Goal: Information Seeking & Learning: Find specific fact

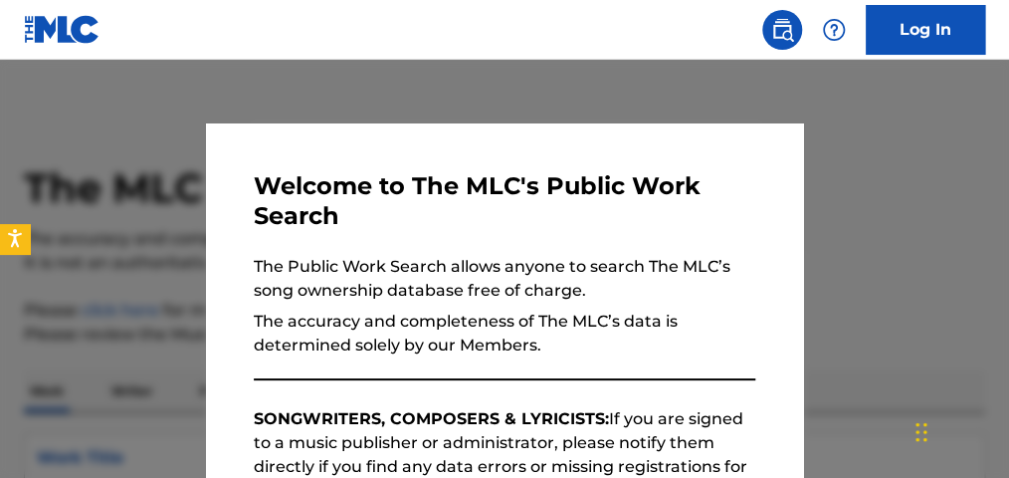
scroll to position [581, 0]
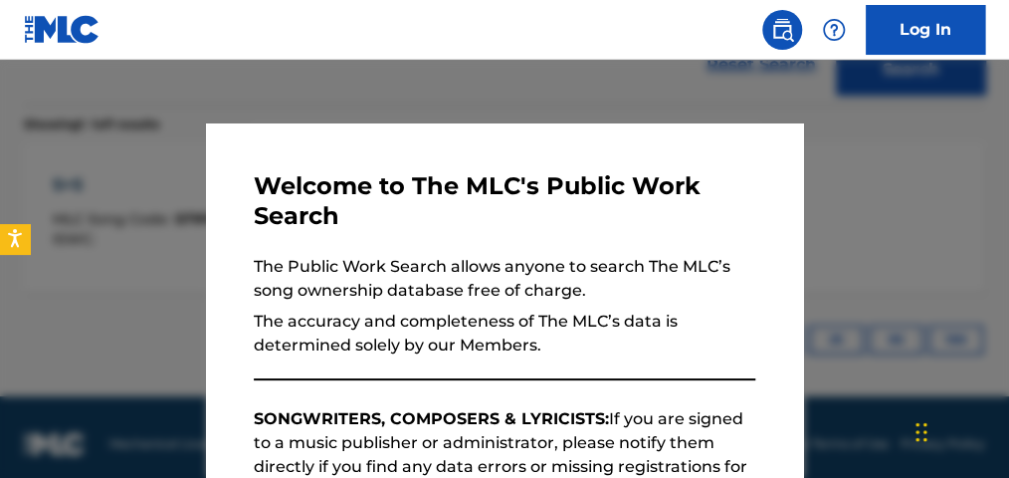
drag, startPoint x: 318, startPoint y: 97, endPoint x: 653, endPoint y: 104, distance: 334.4
click at [322, 97] on div at bounding box center [504, 299] width 1009 height 478
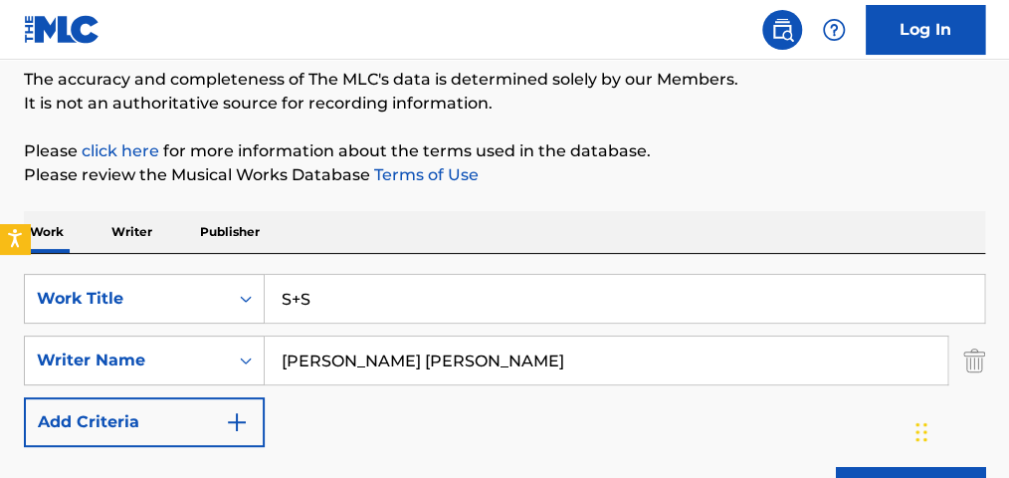
scroll to position [167, 0]
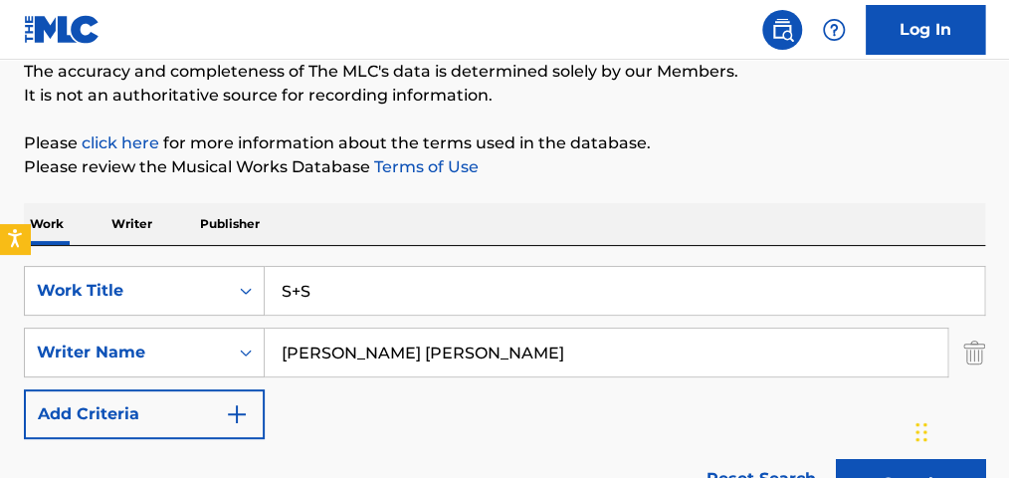
drag, startPoint x: 300, startPoint y: 275, endPoint x: 162, endPoint y: 163, distance: 177.6
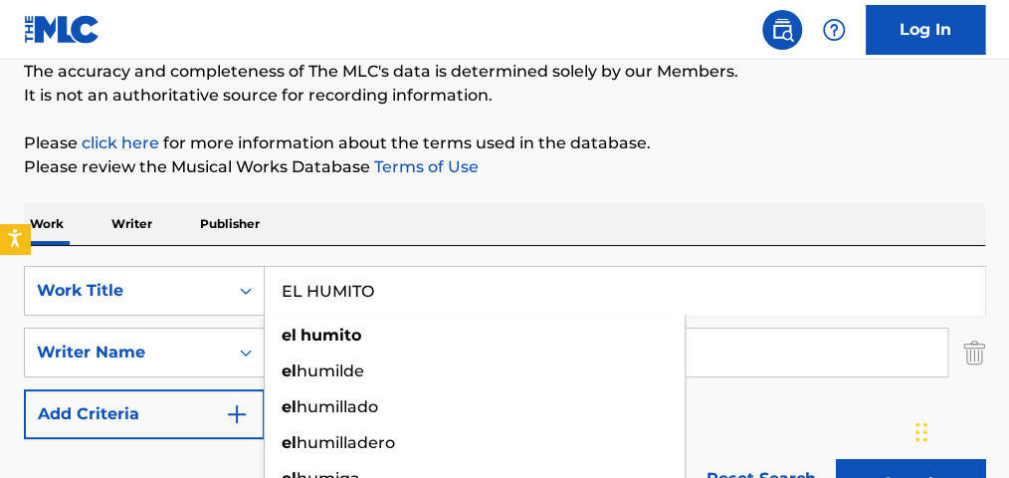
type input "EL HUMITO"
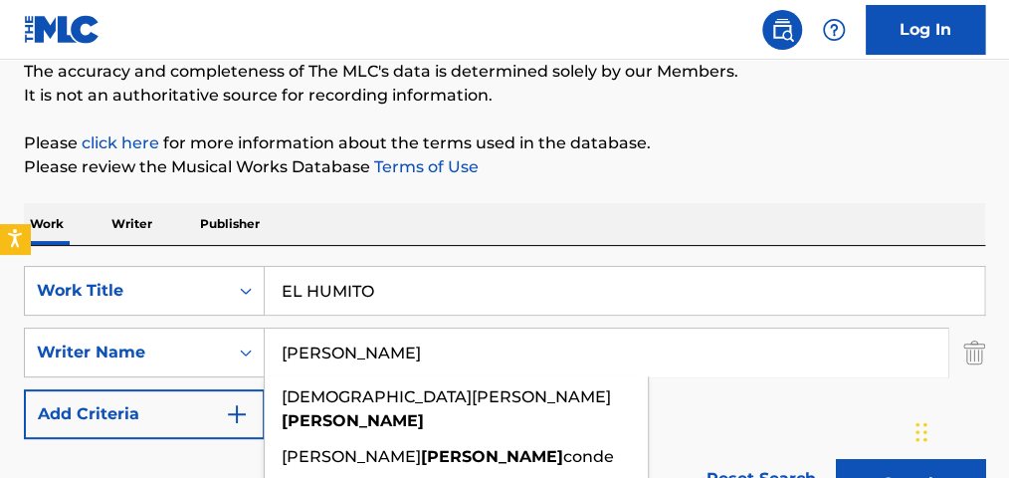
type input "[PERSON_NAME]"
click at [836, 459] on button "Search" at bounding box center [910, 484] width 149 height 50
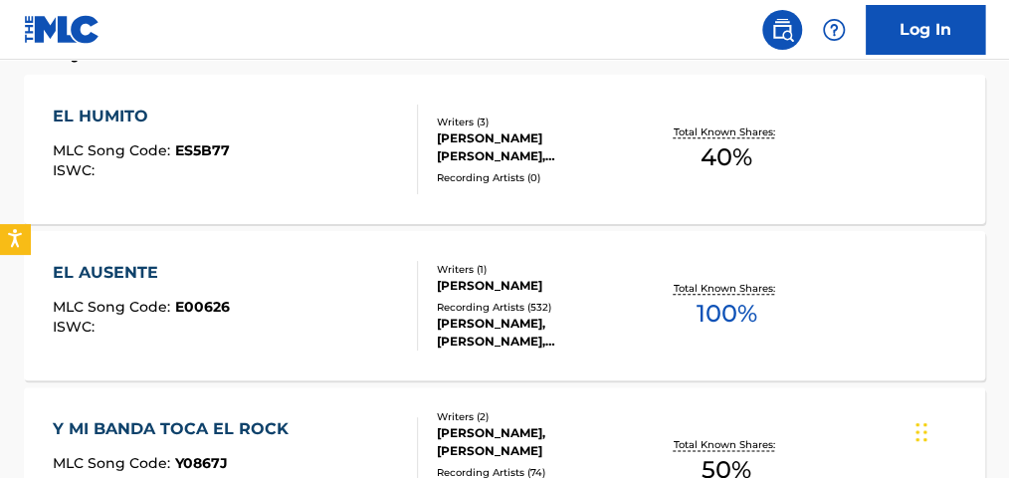
scroll to position [651, 0]
click at [742, 146] on span "40 %" at bounding box center [726, 156] width 52 height 36
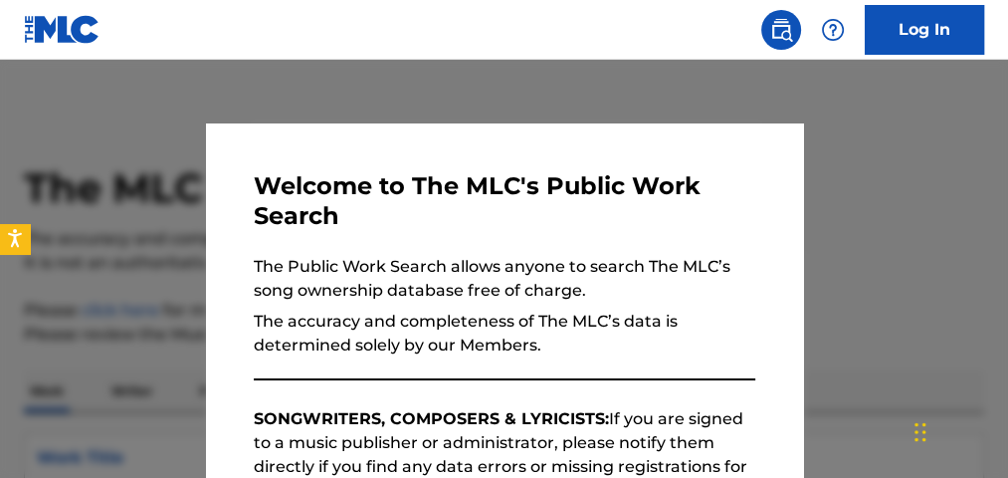
scroll to position [764, 0]
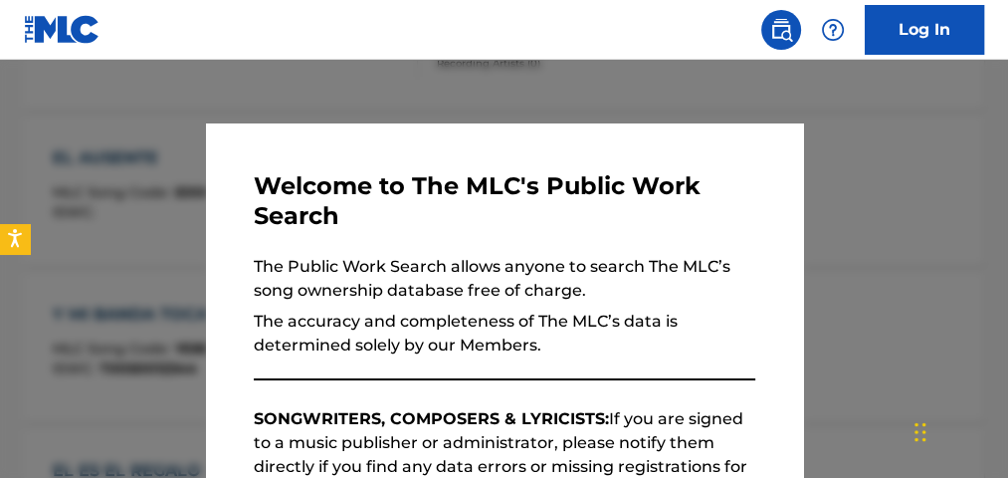
click at [370, 104] on div at bounding box center [504, 299] width 1008 height 478
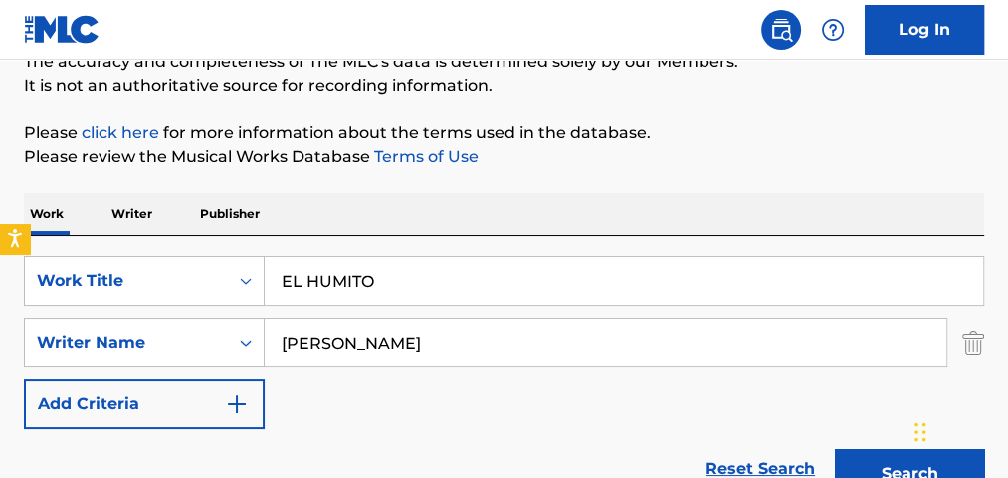
scroll to position [211, 0]
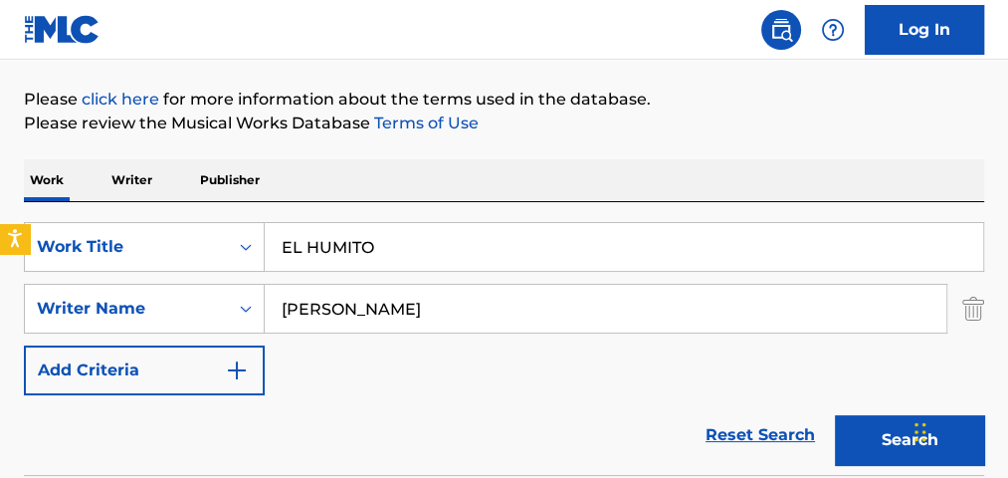
drag, startPoint x: 453, startPoint y: 243, endPoint x: 231, endPoint y: 64, distance: 285.1
type input "A"
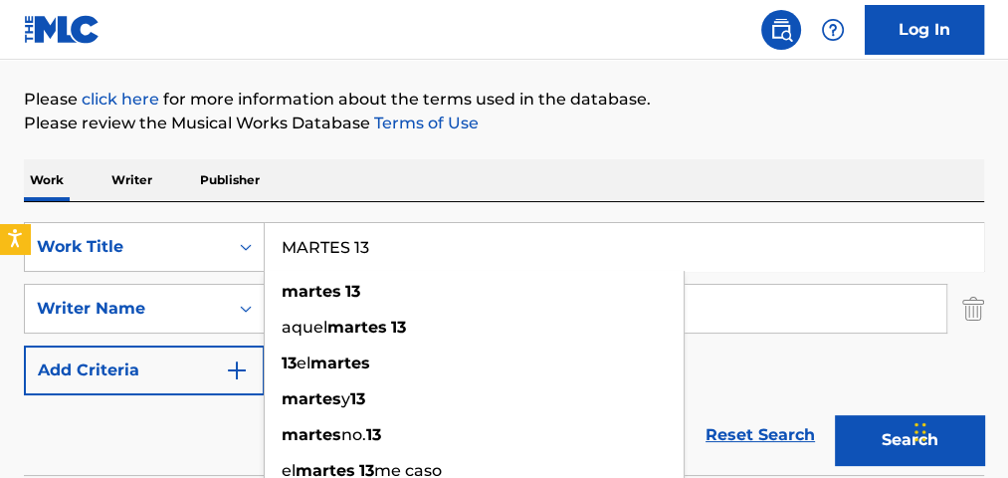
type input "MARTES 13"
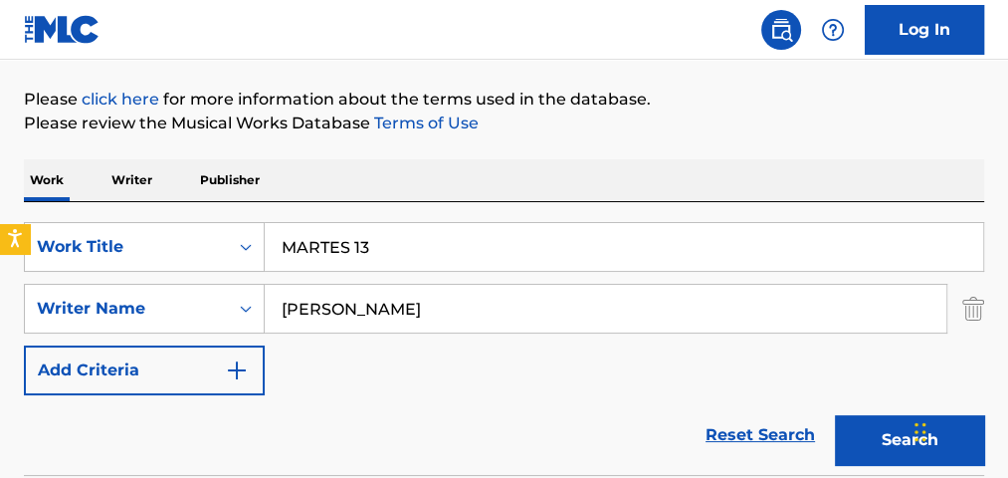
click at [587, 53] on nav "Log In" at bounding box center [504, 30] width 1008 height 60
drag, startPoint x: 311, startPoint y: 278, endPoint x: 101, endPoint y: 203, distance: 222.8
click at [106, 235] on div "SearchWithCriteria6dc33a08-15a4-49cb-8651-8dbff2a921c0 Work Title MARTES 13 Sea…" at bounding box center [504, 308] width 960 height 173
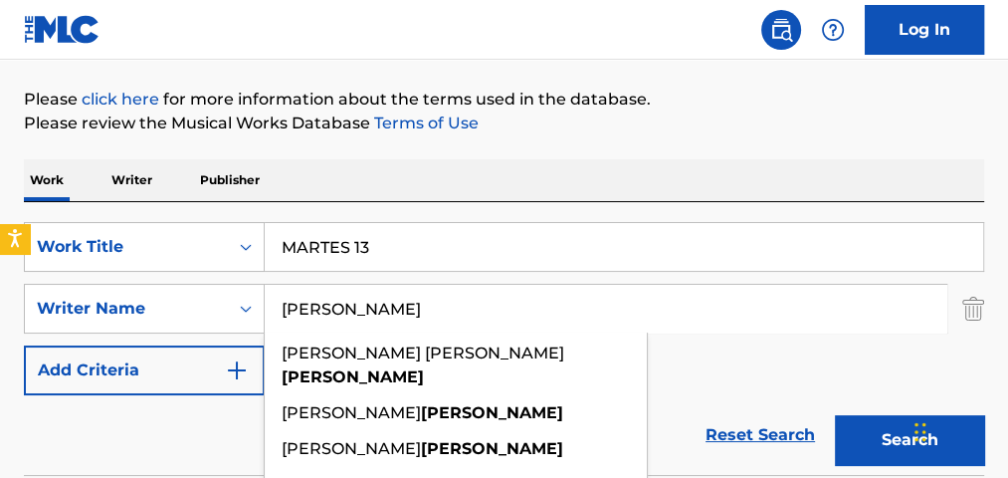
click at [835, 415] on button "Search" at bounding box center [909, 440] width 149 height 50
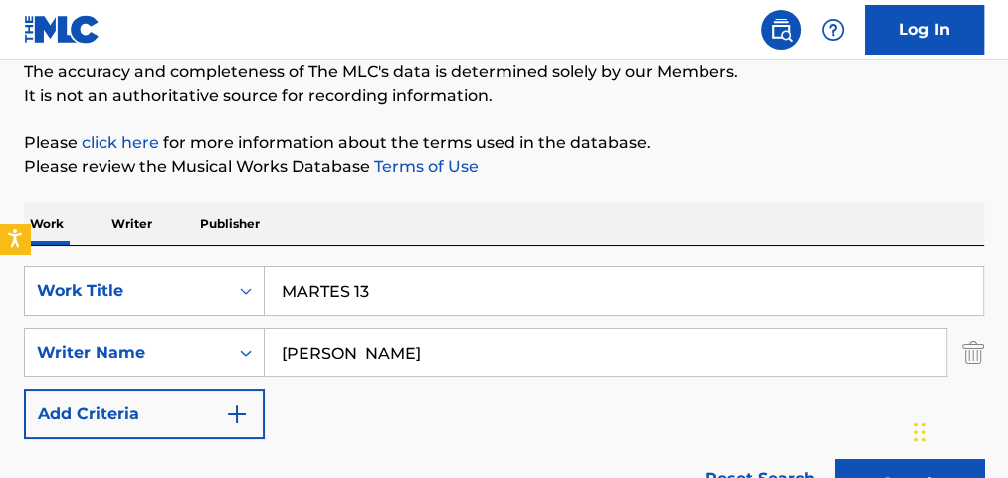
scroll to position [164, 0]
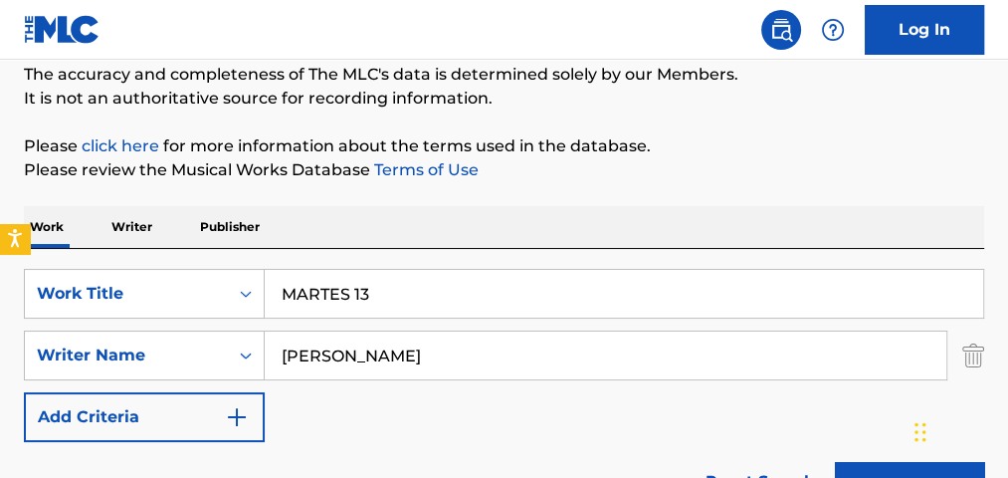
type input "Z"
click at [835, 462] on button "Search" at bounding box center [909, 487] width 149 height 50
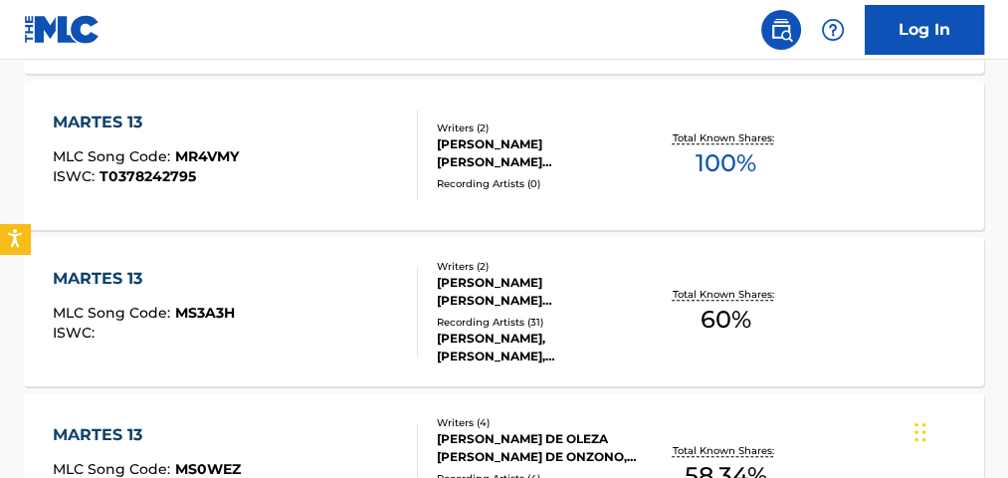
scroll to position [804, 0]
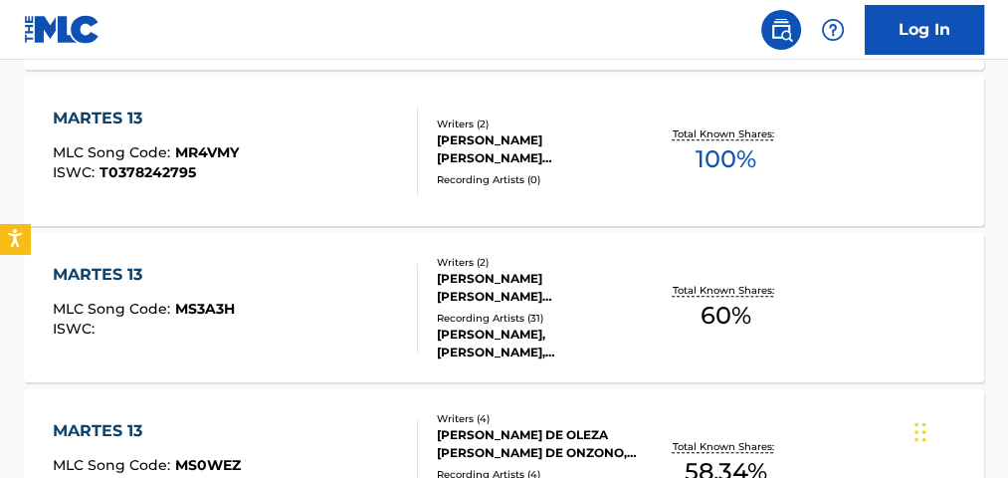
click at [999, 197] on div "The MLC Public Work Search The accuracy and completeness of The MLC's data is d…" at bounding box center [504, 442] width 1008 height 2272
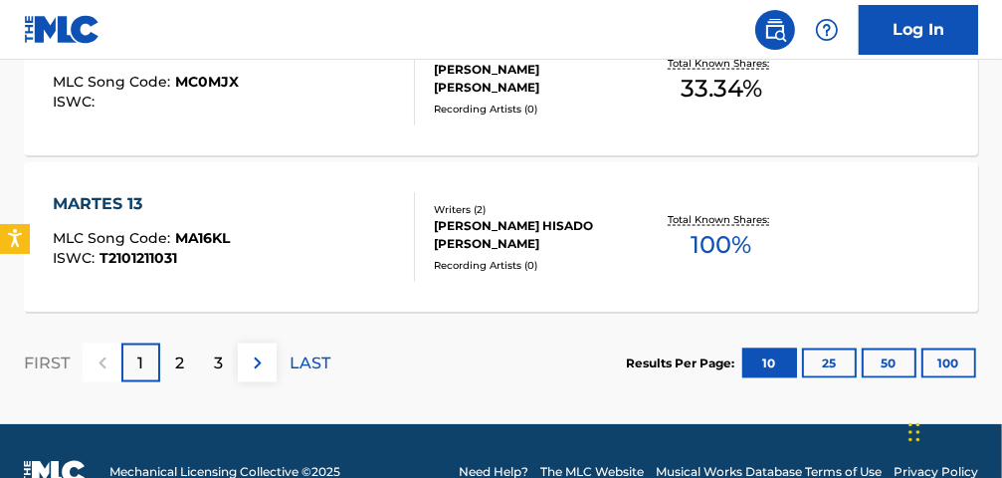
scroll to position [2010, 0]
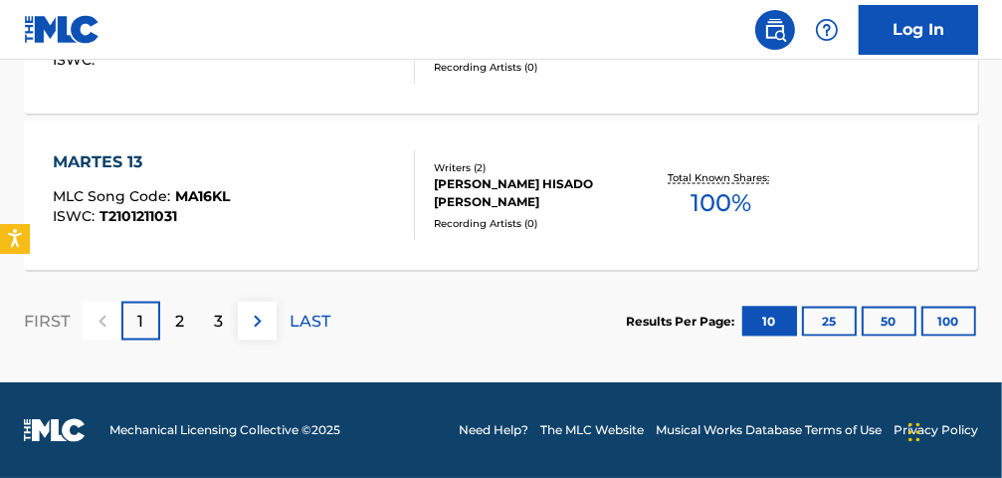
click at [954, 321] on button "100" at bounding box center [948, 321] width 55 height 30
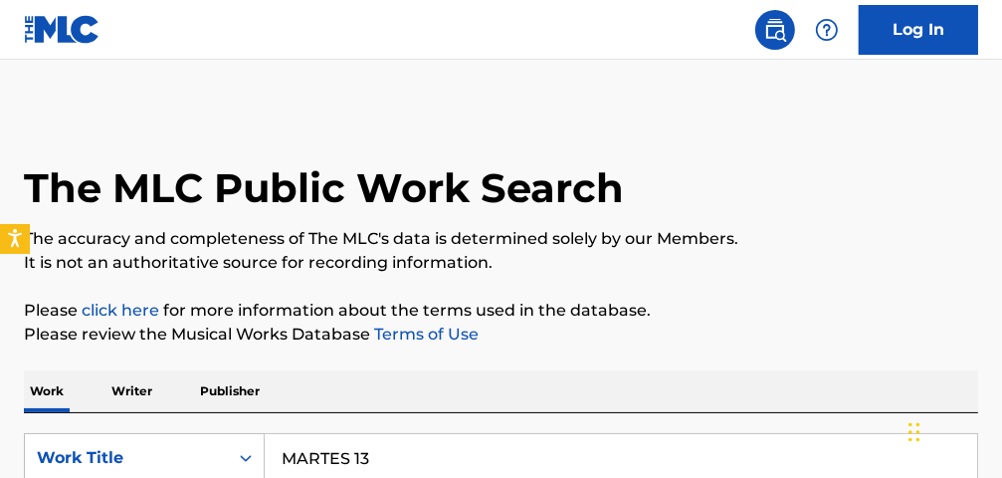
scroll to position [3075, 0]
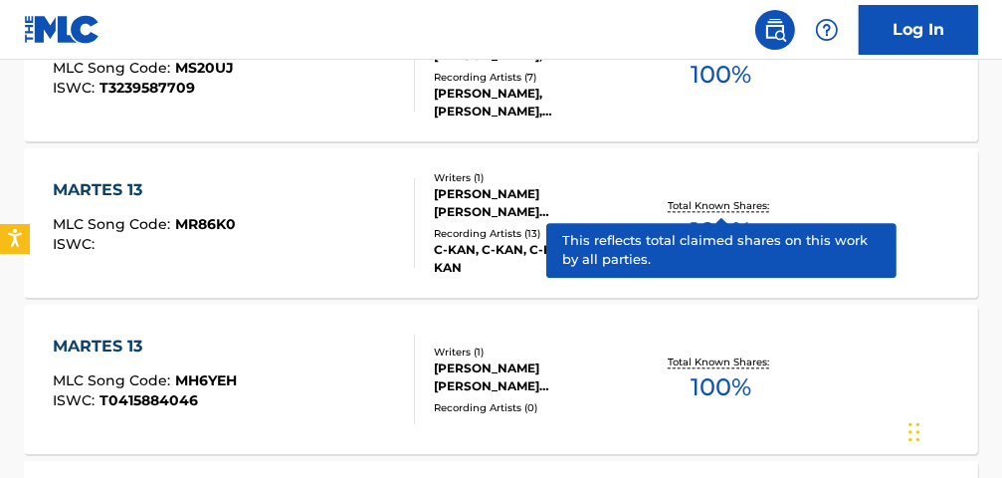
click at [752, 202] on p "Total Known Shares:" at bounding box center [721, 205] width 106 height 15
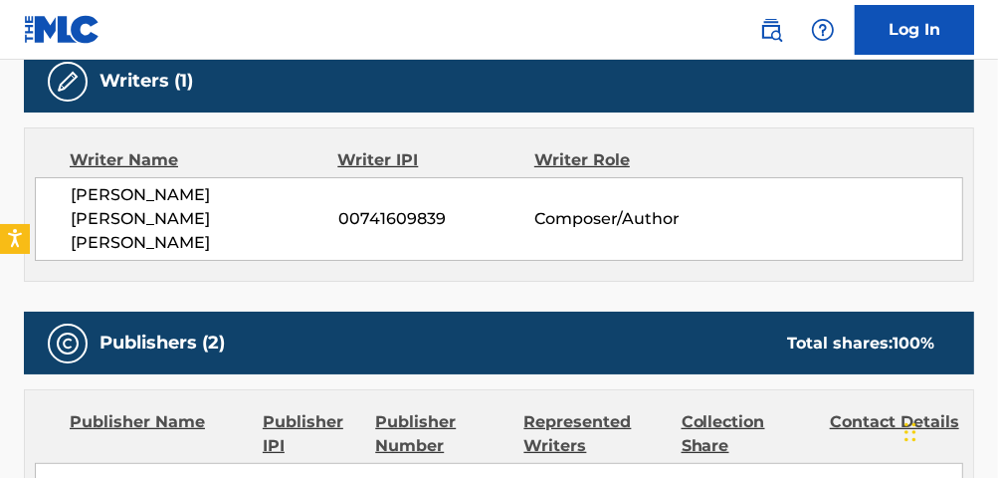
scroll to position [513, 0]
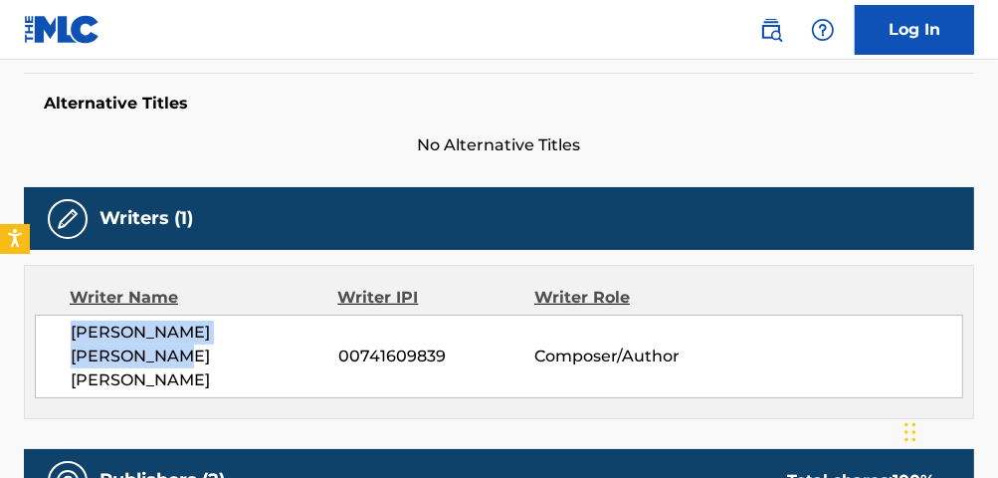
drag, startPoint x: 68, startPoint y: 335, endPoint x: 333, endPoint y: 338, distance: 265.7
click at [333, 338] on div "[PERSON_NAME] [PERSON_NAME] [PERSON_NAME] 00741609839 Composer/Author" at bounding box center [499, 356] width 928 height 84
copy span "[PERSON_NAME] [PERSON_NAME] [PERSON_NAME]"
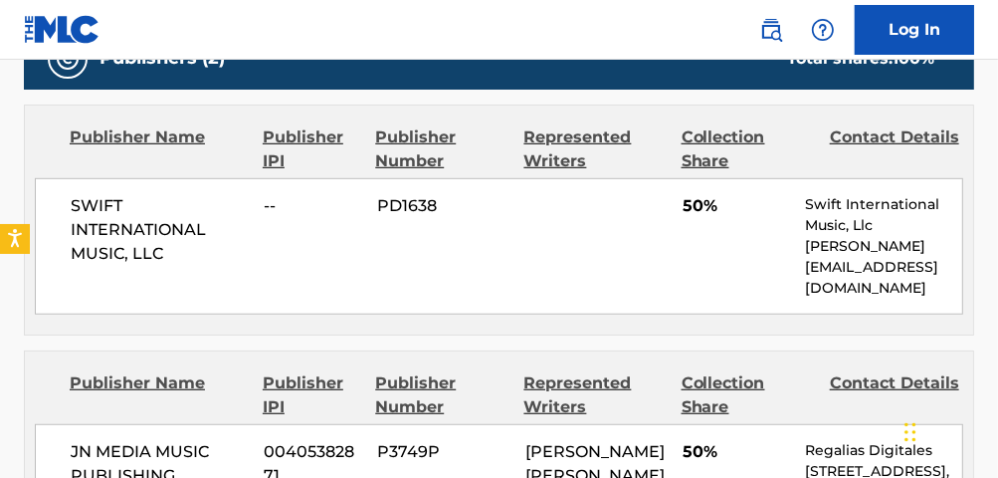
scroll to position [923, 0]
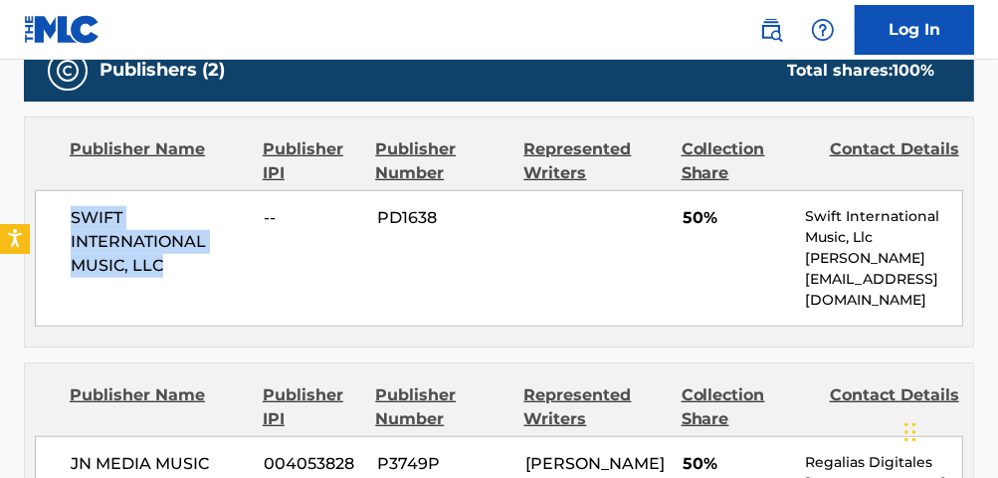
drag, startPoint x: 68, startPoint y: 173, endPoint x: 183, endPoint y: 242, distance: 134.3
click at [183, 242] on div "SWIFT INTERNATIONAL MUSIC, LLC -- PD1638 50% Swift International Music, Llc [PE…" at bounding box center [499, 258] width 928 height 136
copy span "SWIFT INTERNATIONAL MUSIC, LLC"
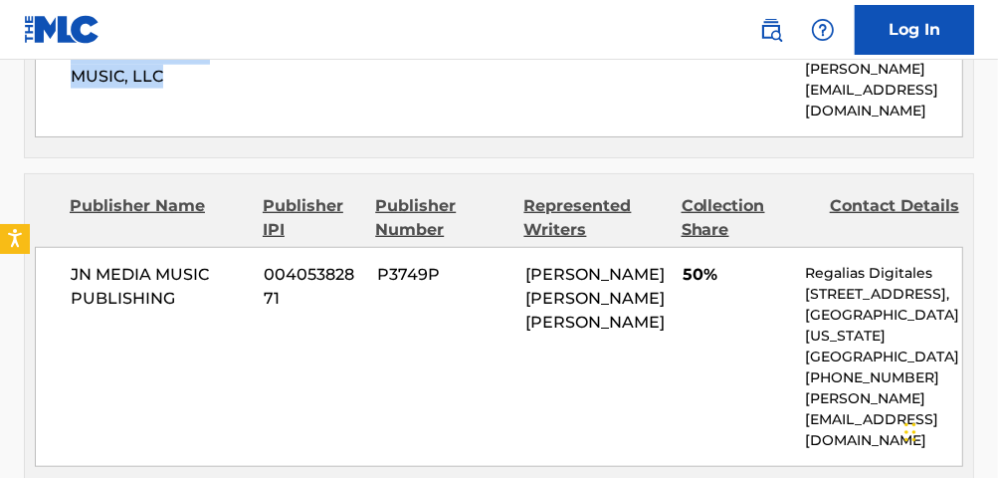
scroll to position [1116, 0]
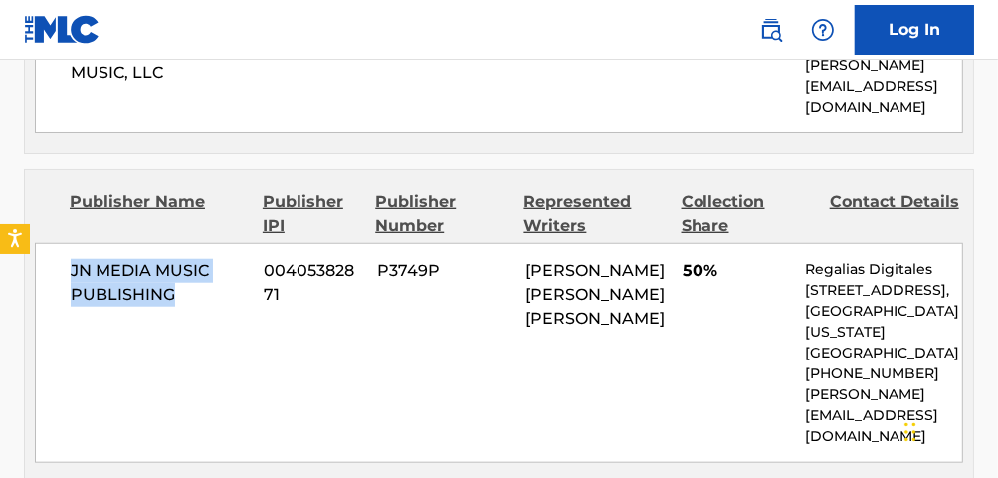
drag, startPoint x: 64, startPoint y: 208, endPoint x: 173, endPoint y: 249, distance: 116.8
click at [175, 249] on div "JN MEDIA MUSIC PUBLISHING 00405382871 P3749P [PERSON_NAME] [PERSON_NAME] [PERSO…" at bounding box center [499, 353] width 928 height 220
copy span "JN MEDIA MUSIC PUBLISHING"
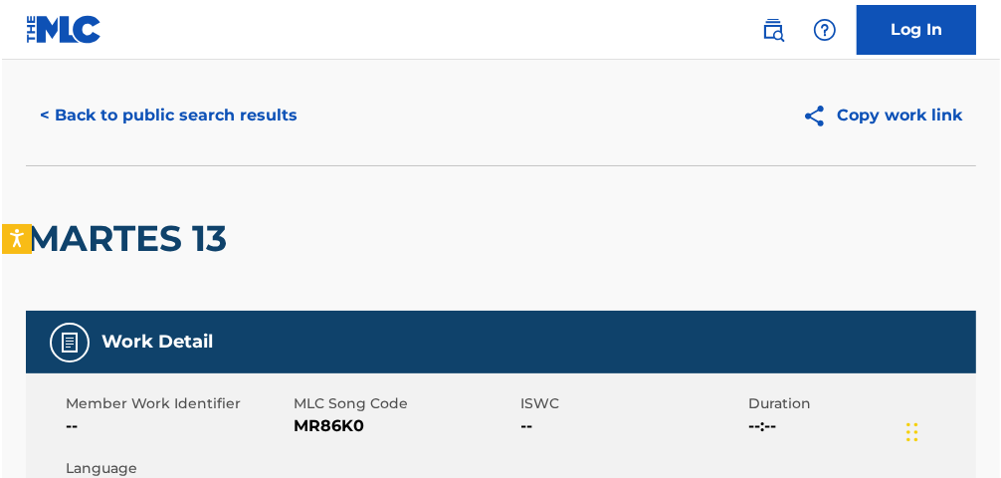
scroll to position [0, 0]
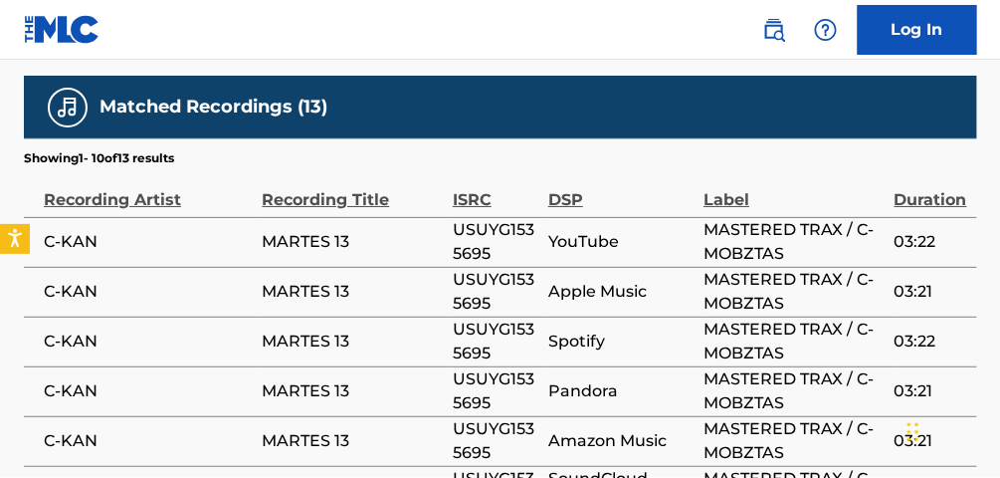
scroll to position [1550, 0]
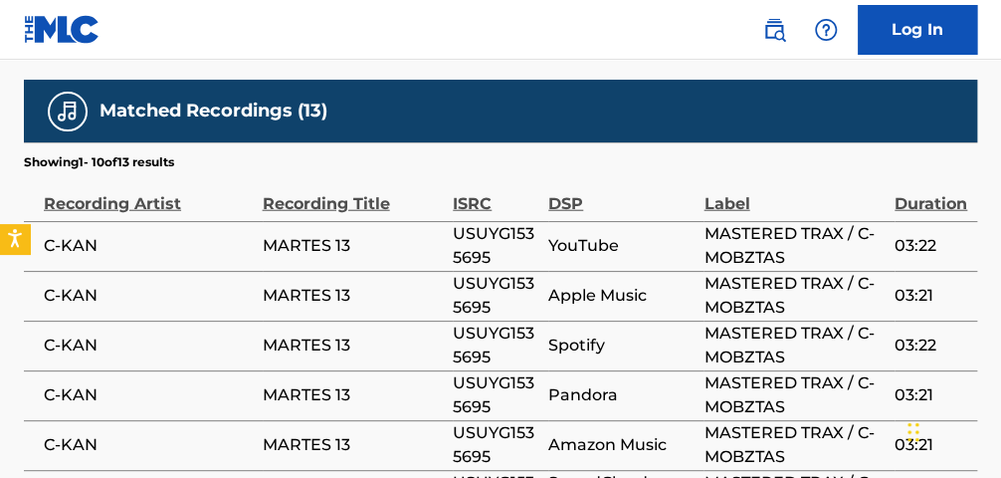
click at [474, 222] on span "USUYG1535695" at bounding box center [496, 246] width 86 height 48
copy span "USUYG1535695"
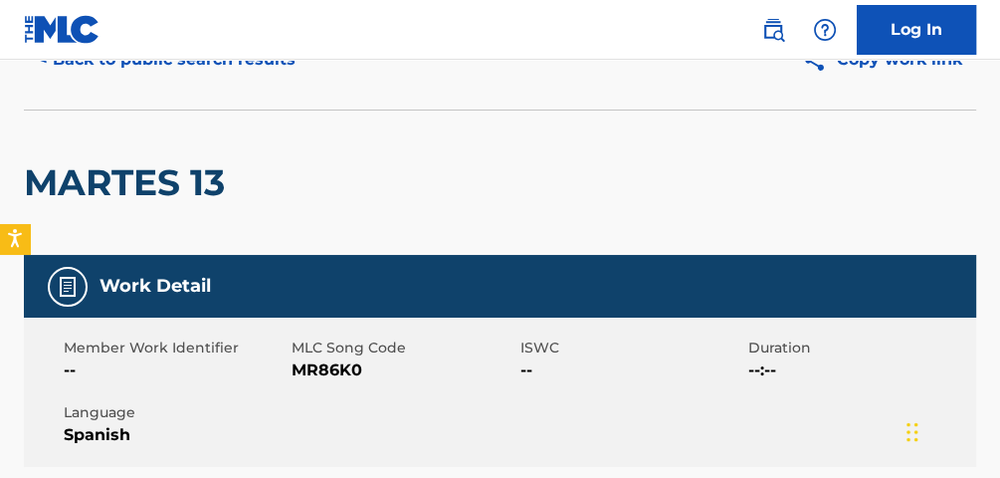
scroll to position [12, 0]
